Goal: Information Seeking & Learning: Learn about a topic

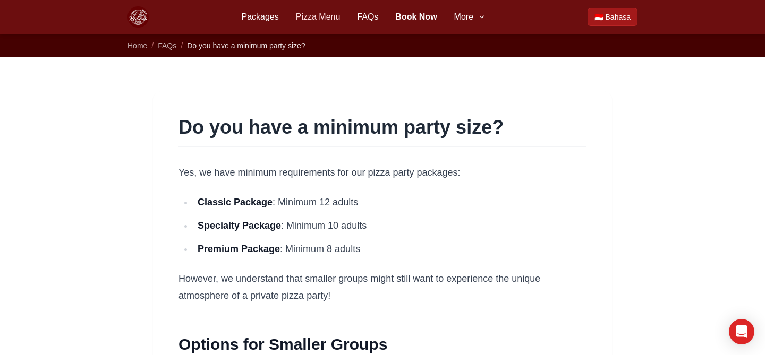
click at [302, 20] on link "Pizza Menu" at bounding box center [318, 17] width 45 height 13
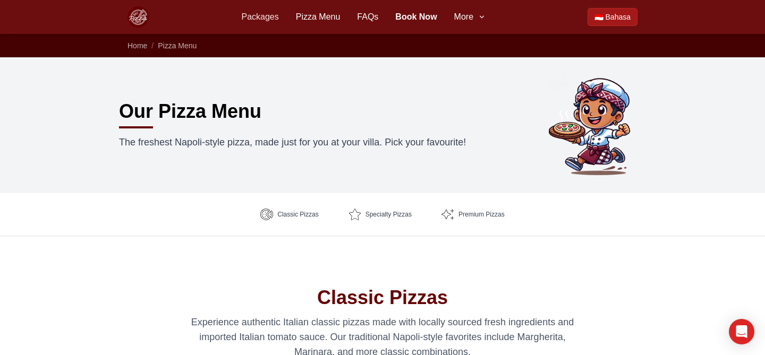
click at [261, 11] on link "Packages" at bounding box center [259, 17] width 37 height 13
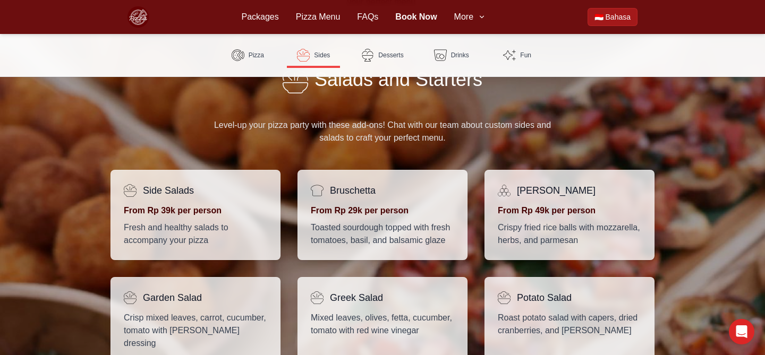
scroll to position [703, 0]
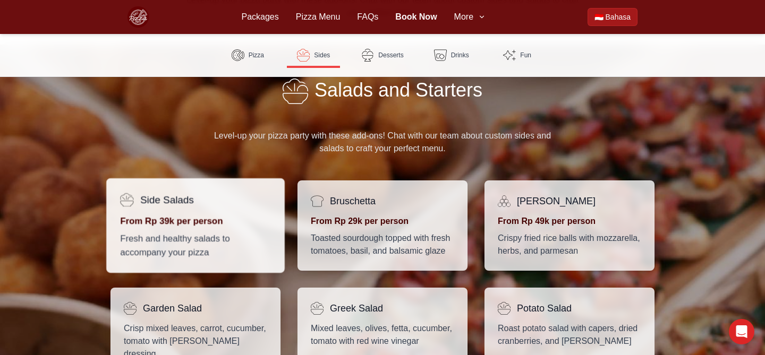
click at [163, 201] on h4 "Side Salads" at bounding box center [167, 199] width 54 height 15
click at [173, 239] on p "Fresh and healthy salads to accompany your pizza" at bounding box center [195, 246] width 151 height 27
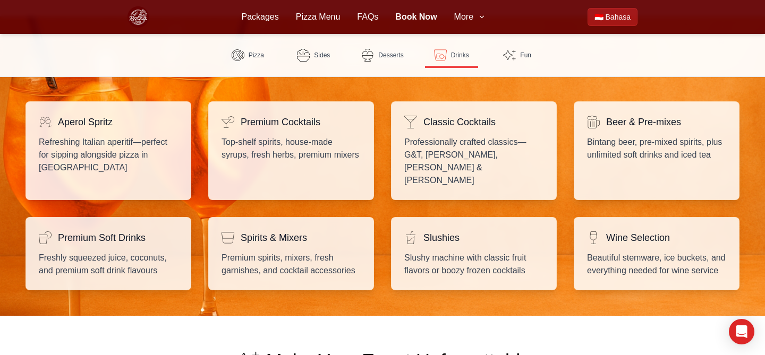
scroll to position [1569, 0]
